Goal: Check status

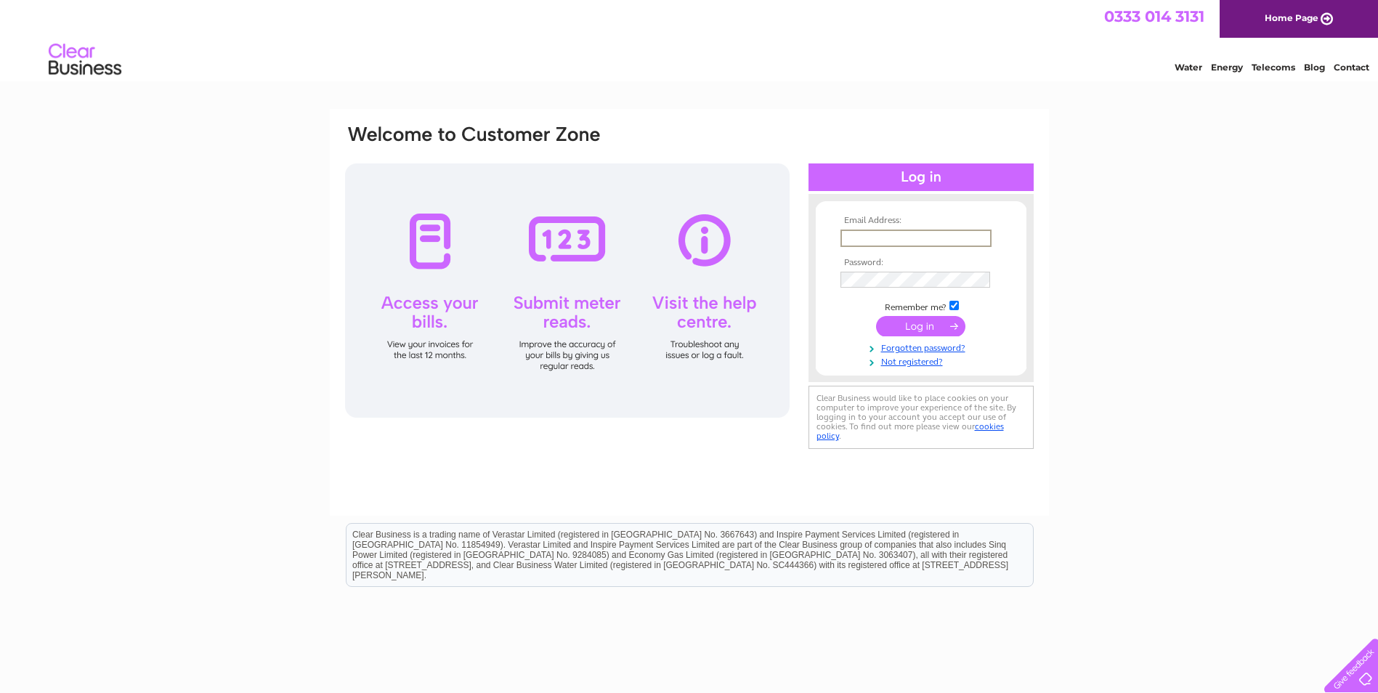
click at [866, 238] on input "text" at bounding box center [915, 238] width 151 height 17
type input "lowerstrattonservicestation@gmail.com"
click at [929, 325] on input "submit" at bounding box center [920, 326] width 89 height 20
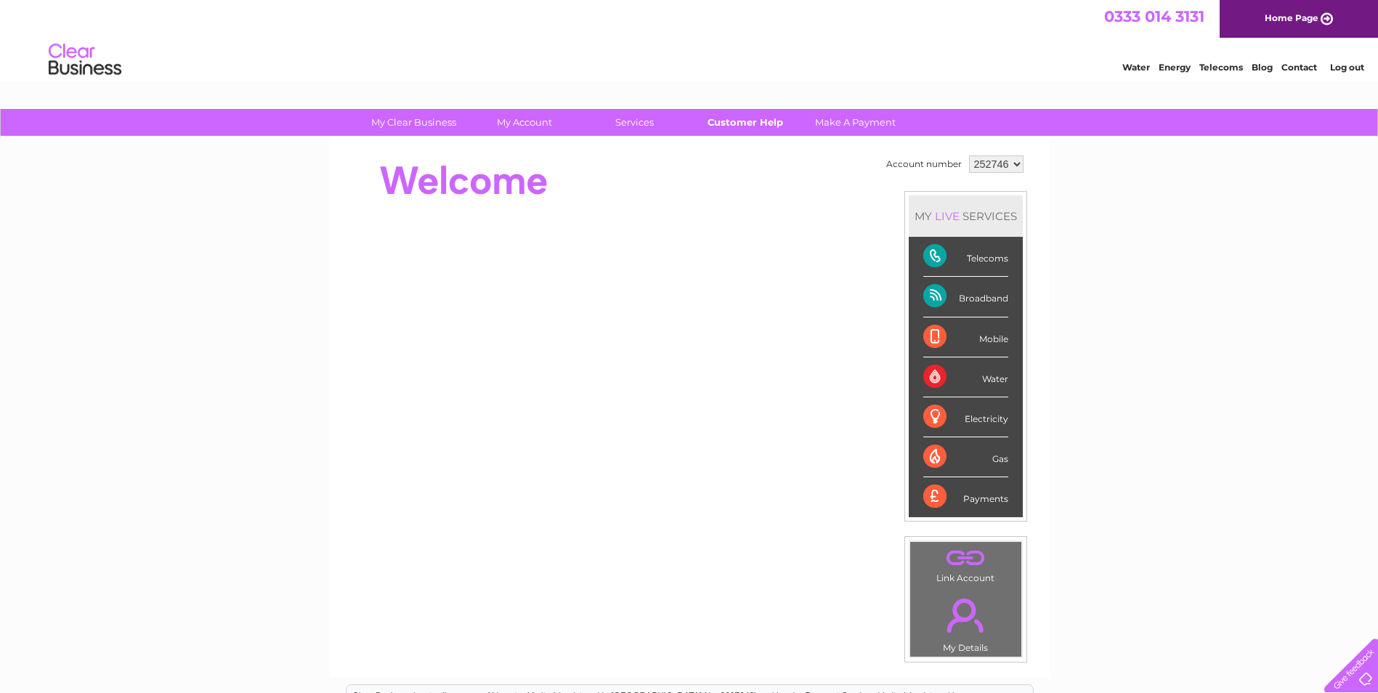
click at [739, 122] on link "Customer Help" at bounding box center [745, 122] width 120 height 27
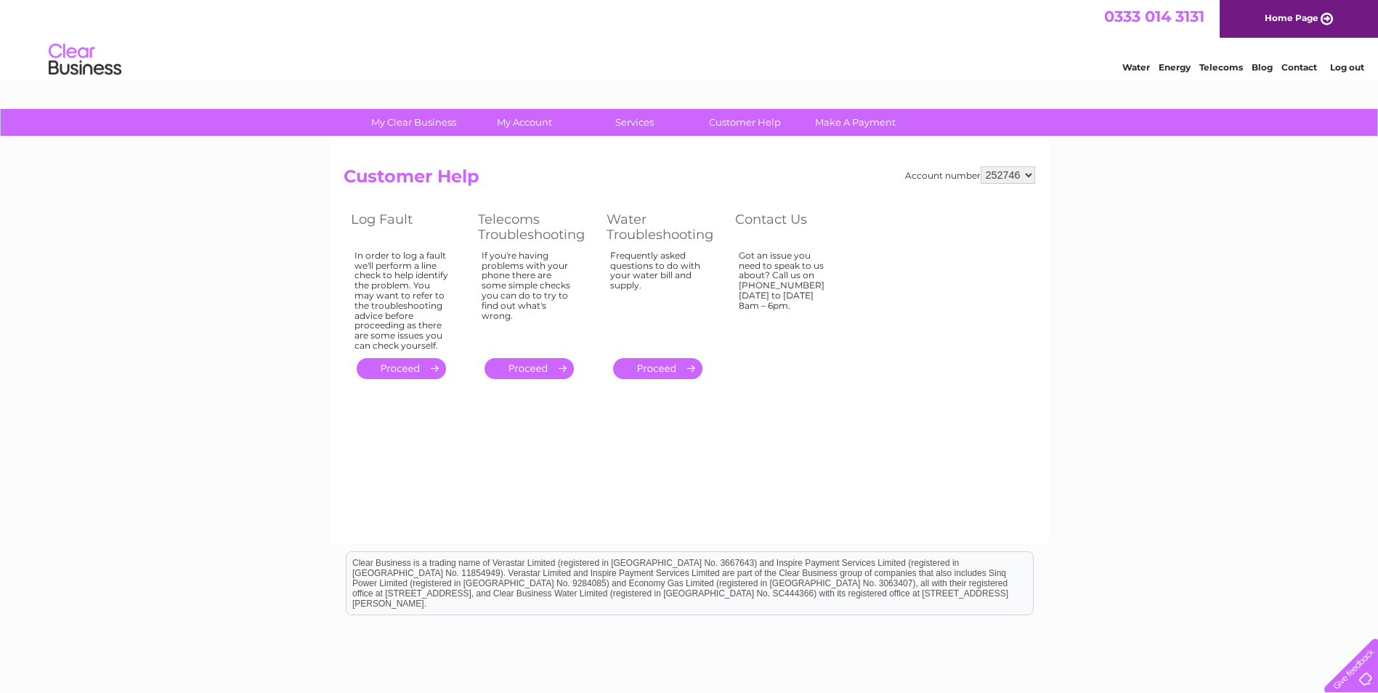
click at [407, 369] on link "." at bounding box center [401, 368] width 89 height 21
click at [437, 368] on link "." at bounding box center [401, 368] width 89 height 21
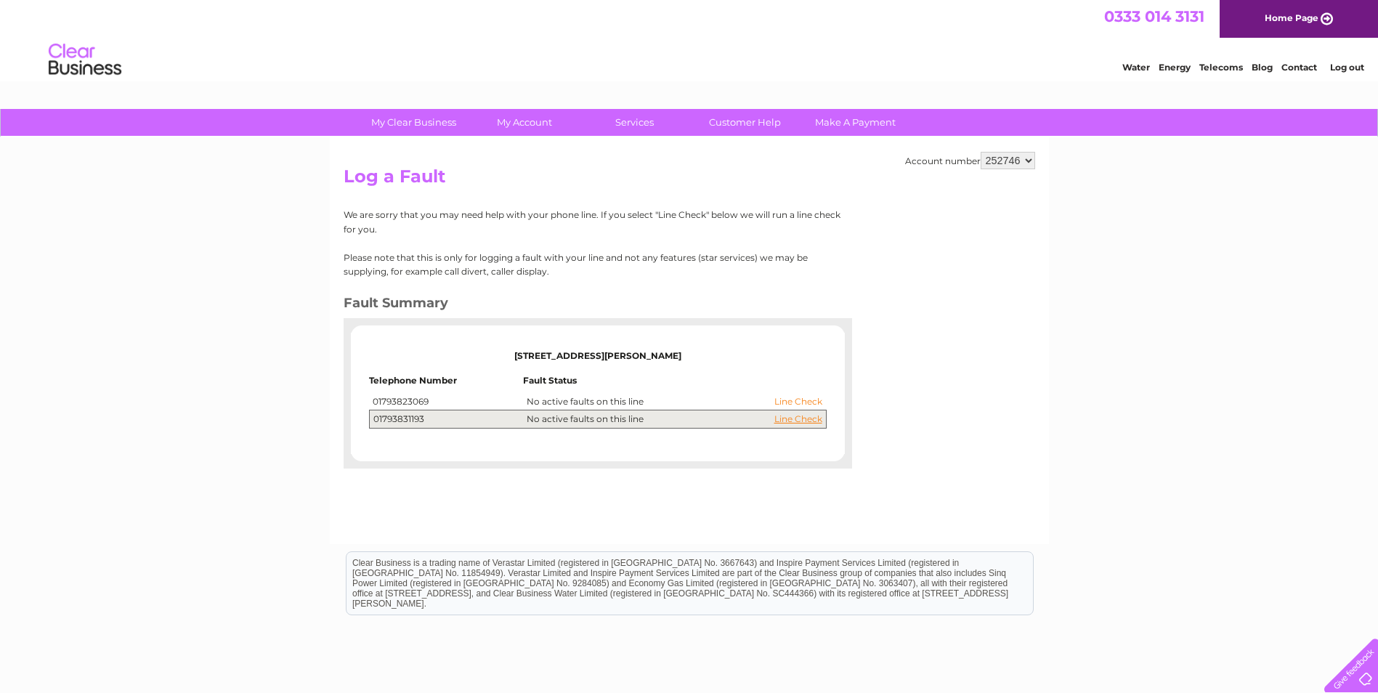
click at [787, 401] on link "Line Check" at bounding box center [798, 402] width 48 height 10
click at [404, 406] on td "01793823069" at bounding box center [446, 401] width 154 height 17
click at [798, 421] on link "Line Check" at bounding box center [798, 419] width 48 height 10
click at [800, 406] on link "Line Check" at bounding box center [798, 402] width 48 height 10
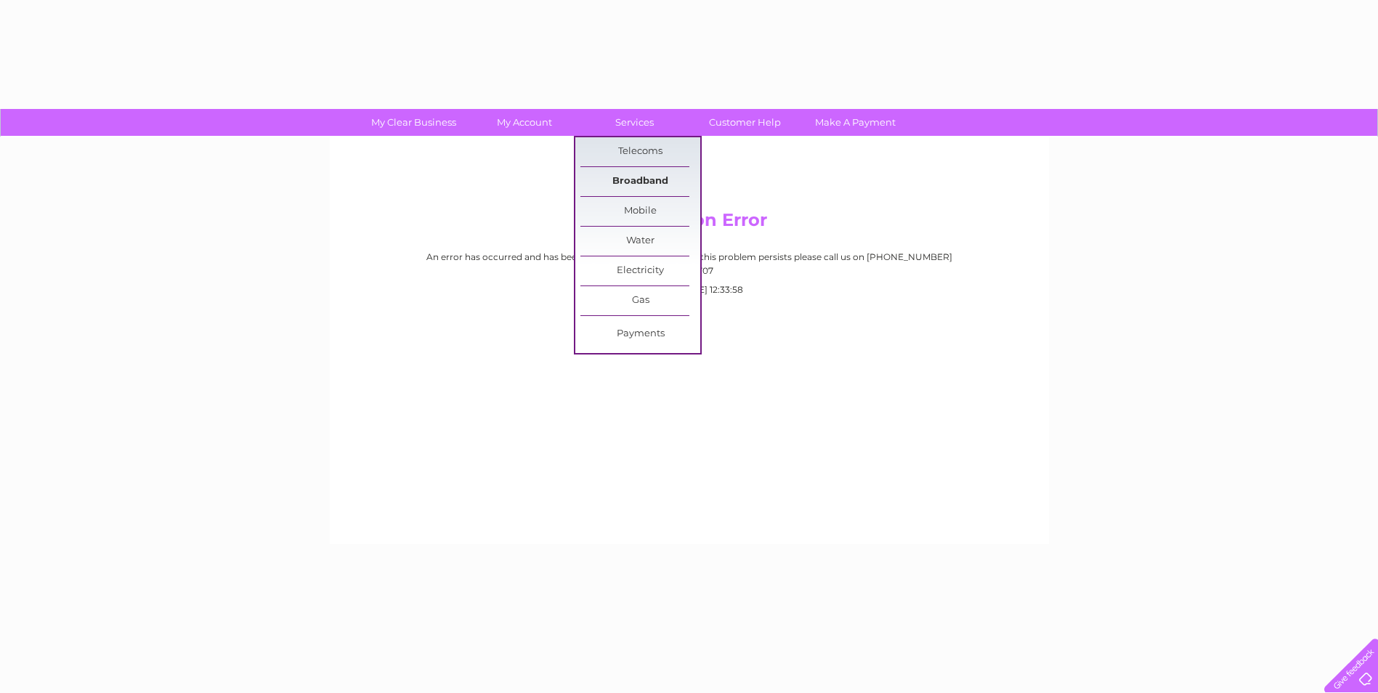
click at [633, 179] on link "Broadband" at bounding box center [640, 181] width 120 height 29
